Goal: Task Accomplishment & Management: Complete application form

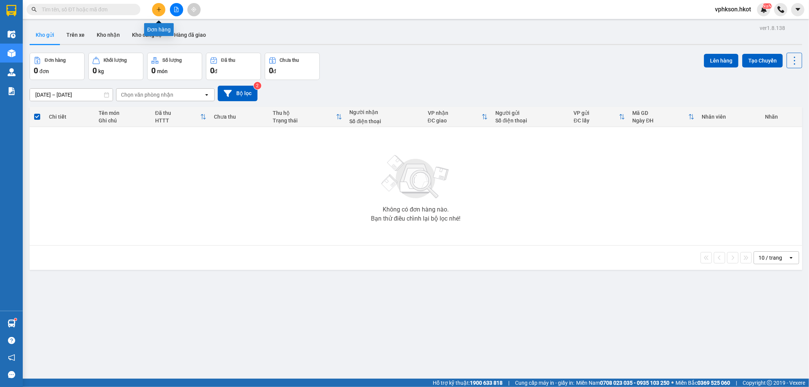
click at [161, 10] on icon "plus" at bounding box center [158, 9] width 5 height 5
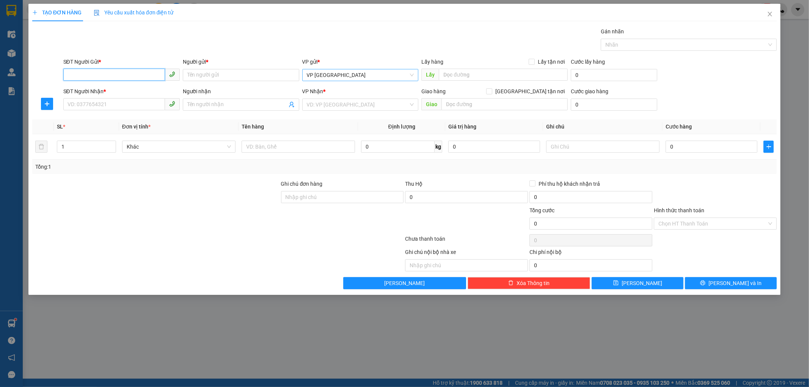
click at [365, 76] on span "VP [GEOGRAPHIC_DATA]" at bounding box center [360, 74] width 107 height 11
type input "hô"
click at [343, 114] on div "VP Hội An" at bounding box center [360, 114] width 107 height 8
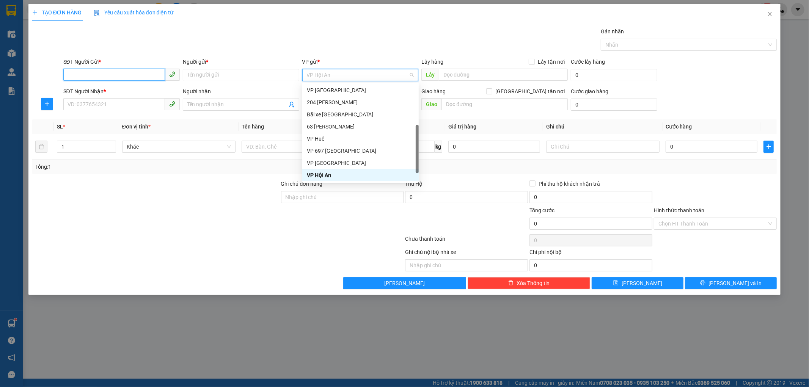
click at [123, 78] on input "SĐT Người Gửi *" at bounding box center [114, 75] width 102 height 12
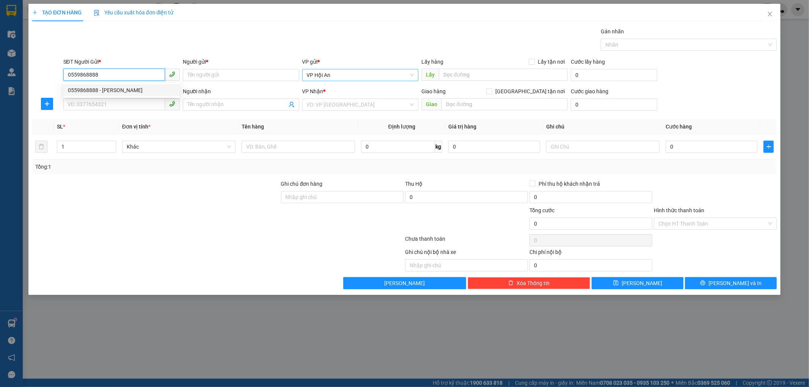
type input "0559868888"
click at [223, 51] on div "Gán nhãn Nhãn" at bounding box center [420, 40] width 717 height 27
click at [118, 78] on input "0559868888" at bounding box center [114, 75] width 102 height 12
click at [126, 91] on div "0559868888 - [PERSON_NAME]" at bounding box center [121, 90] width 107 height 8
type input "[PERSON_NAME]"
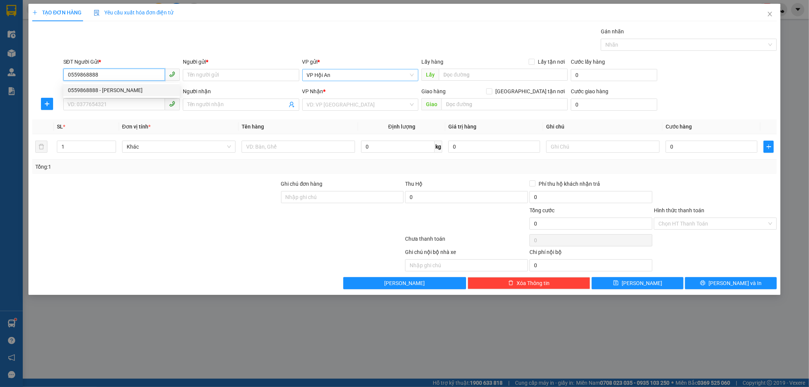
type input "văn phòng Hội An"
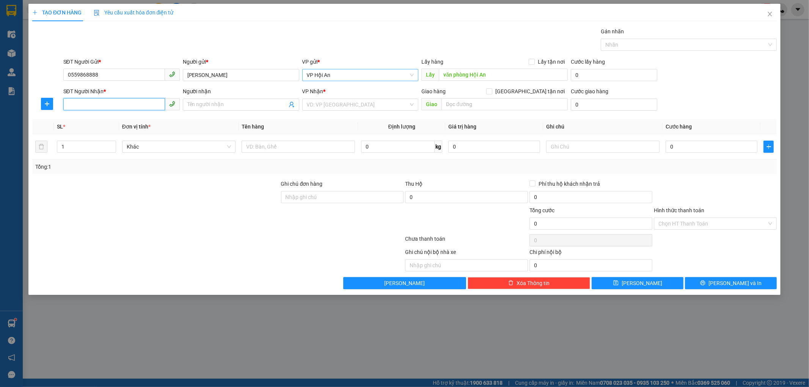
click at [102, 105] on input "SĐT Người Nhận *" at bounding box center [114, 104] width 102 height 12
click at [105, 123] on div "0904648558 - [PERSON_NAME]" at bounding box center [121, 120] width 107 height 8
type input "0904648558"
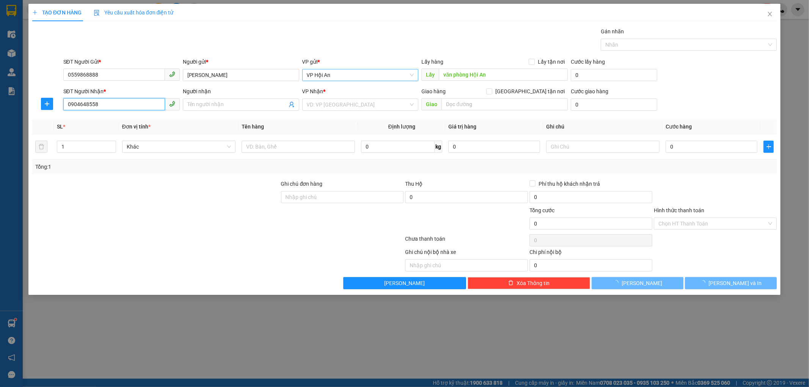
type input "[PERSON_NAME]"
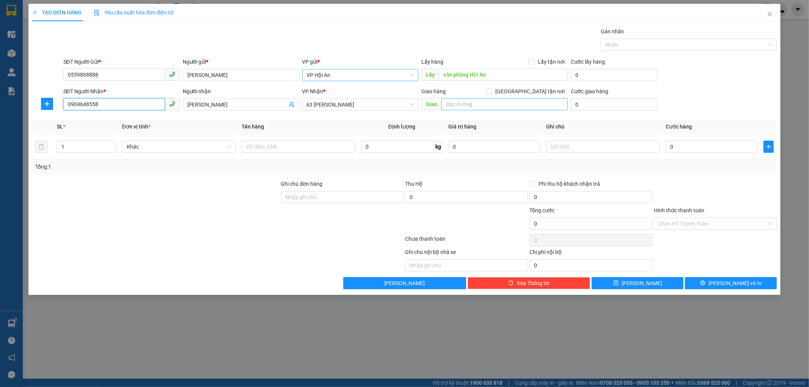
type input "0904648558"
click at [446, 107] on input "text" at bounding box center [505, 104] width 126 height 12
click at [398, 129] on span "Định lượng" at bounding box center [402, 127] width 27 height 6
click at [277, 145] on input "text" at bounding box center [298, 147] width 113 height 12
type input "cá đông lạnh"
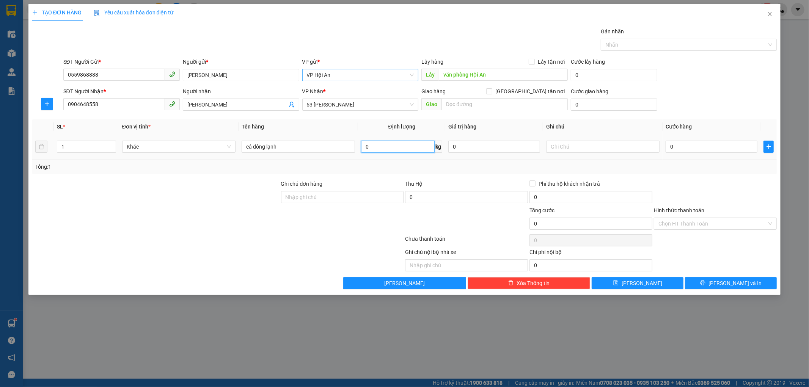
click at [397, 145] on input "0" at bounding box center [397, 147] width 73 height 12
type input "30"
click at [552, 169] on div "Tổng: 1" at bounding box center [404, 167] width 739 height 8
click at [693, 145] on input "0" at bounding box center [712, 147] width 92 height 12
type input "2"
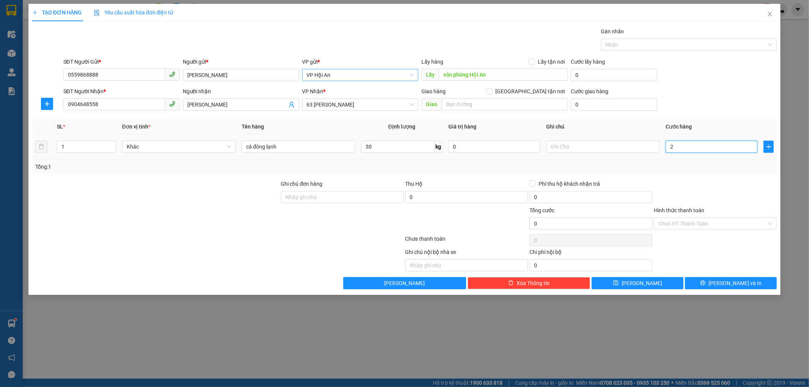
type input "2"
type input "256"
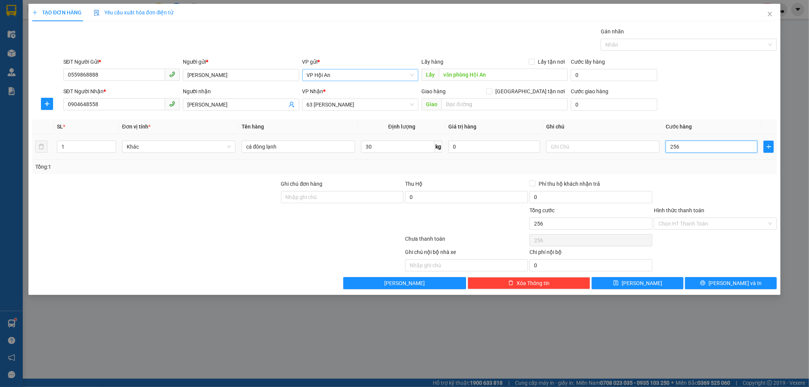
type input "25"
type input "250"
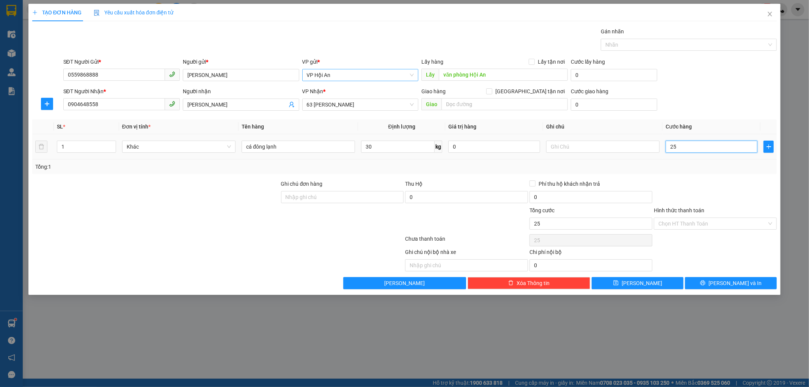
type input "250"
type input "2.500"
type input "25.000"
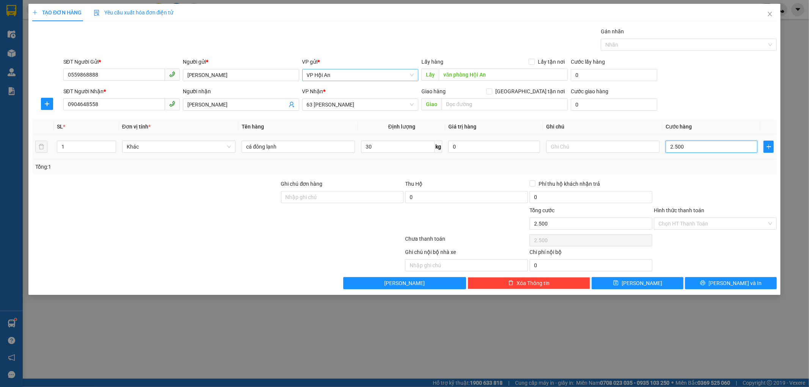
type input "25.000"
type input "250.000"
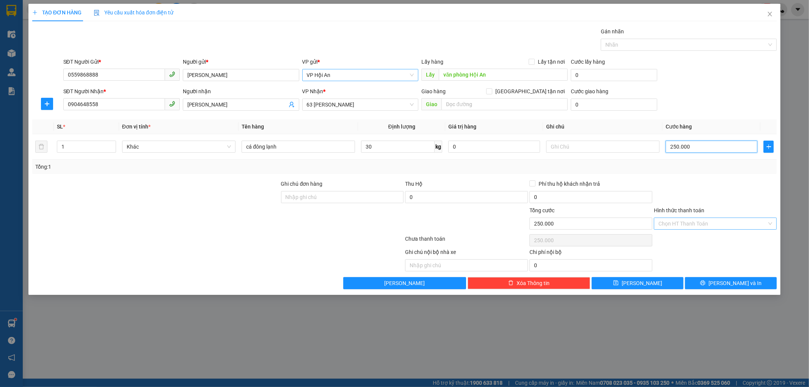
type input "250.000"
click at [680, 227] on input "Hình thức thanh toán" at bounding box center [713, 223] width 109 height 11
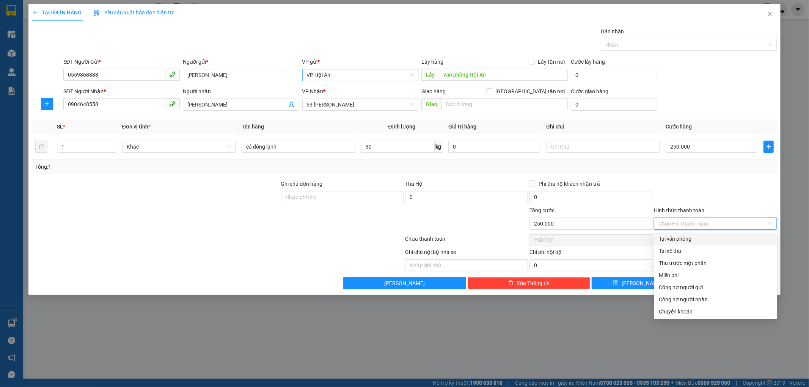
click at [699, 181] on div at bounding box center [715, 193] width 124 height 27
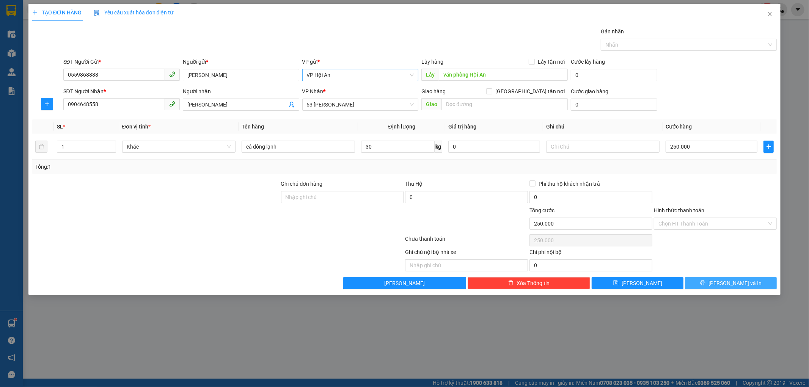
click at [731, 279] on span "[PERSON_NAME] và In" at bounding box center [735, 283] width 53 height 8
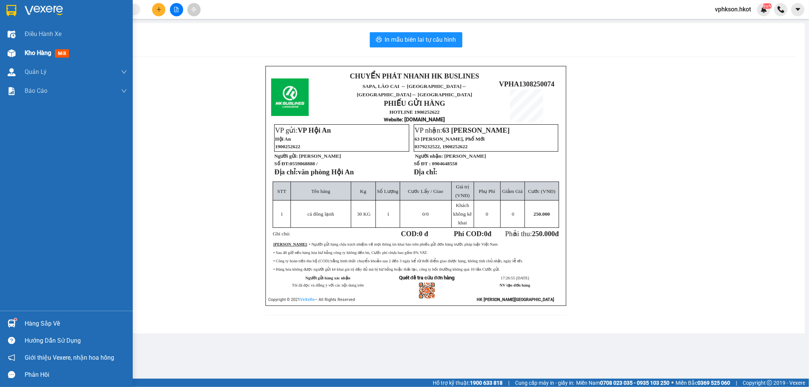
click at [28, 52] on span "Kho hàng" at bounding box center [38, 52] width 27 height 7
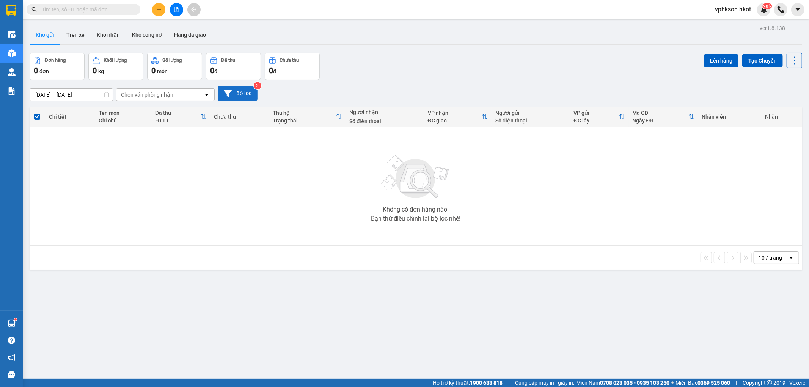
click at [237, 95] on button "Bộ lọc" at bounding box center [238, 94] width 40 height 16
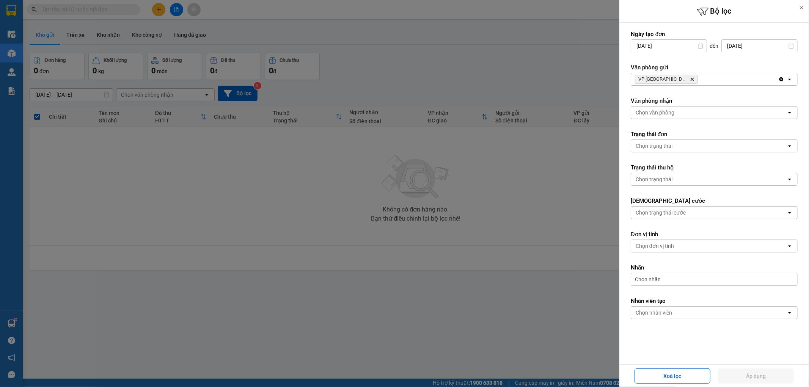
click at [439, 87] on div at bounding box center [404, 193] width 809 height 387
